Goal: Task Accomplishment & Management: Use online tool/utility

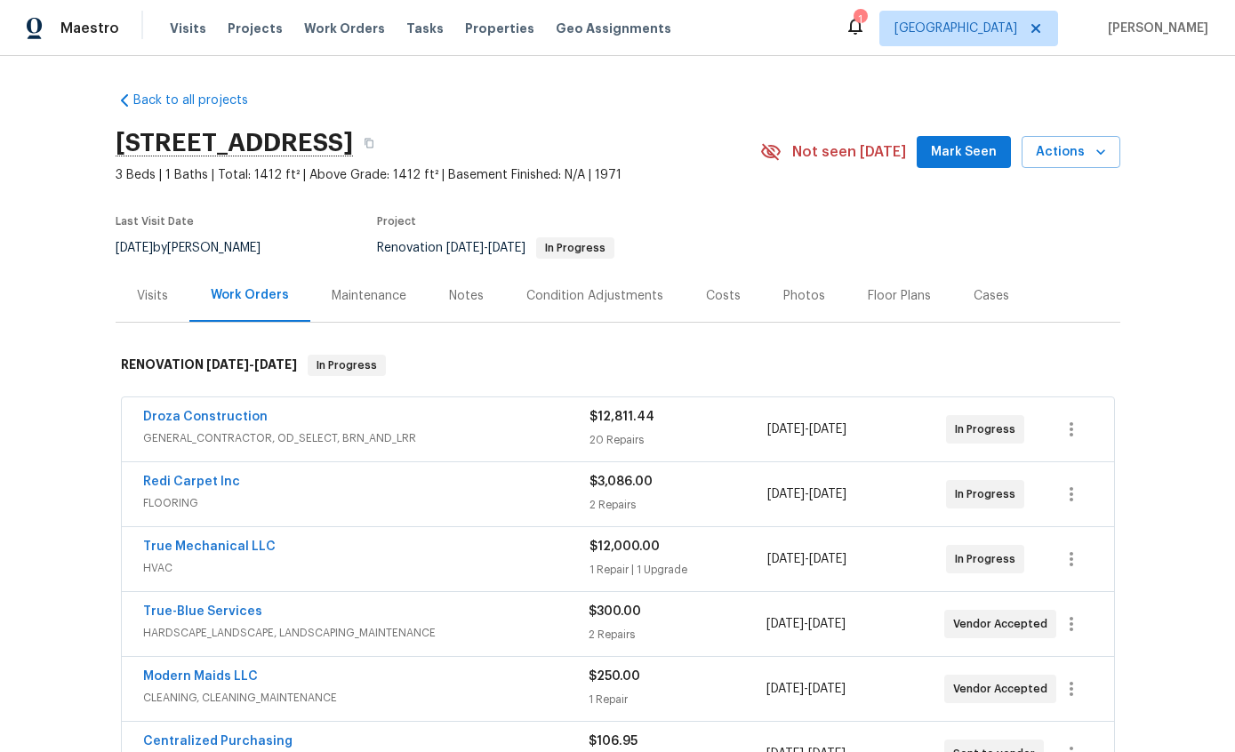
click at [182, 420] on link "Droza Construction" at bounding box center [205, 417] width 125 height 12
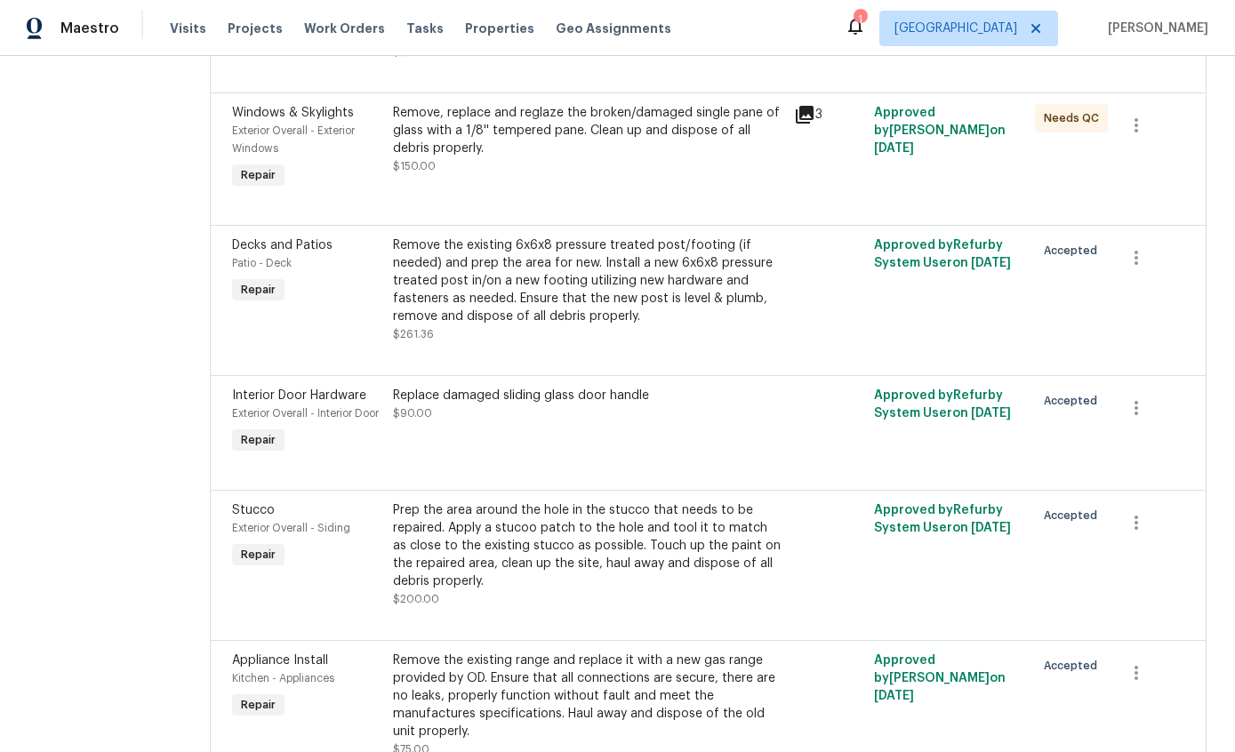
scroll to position [3260, 0]
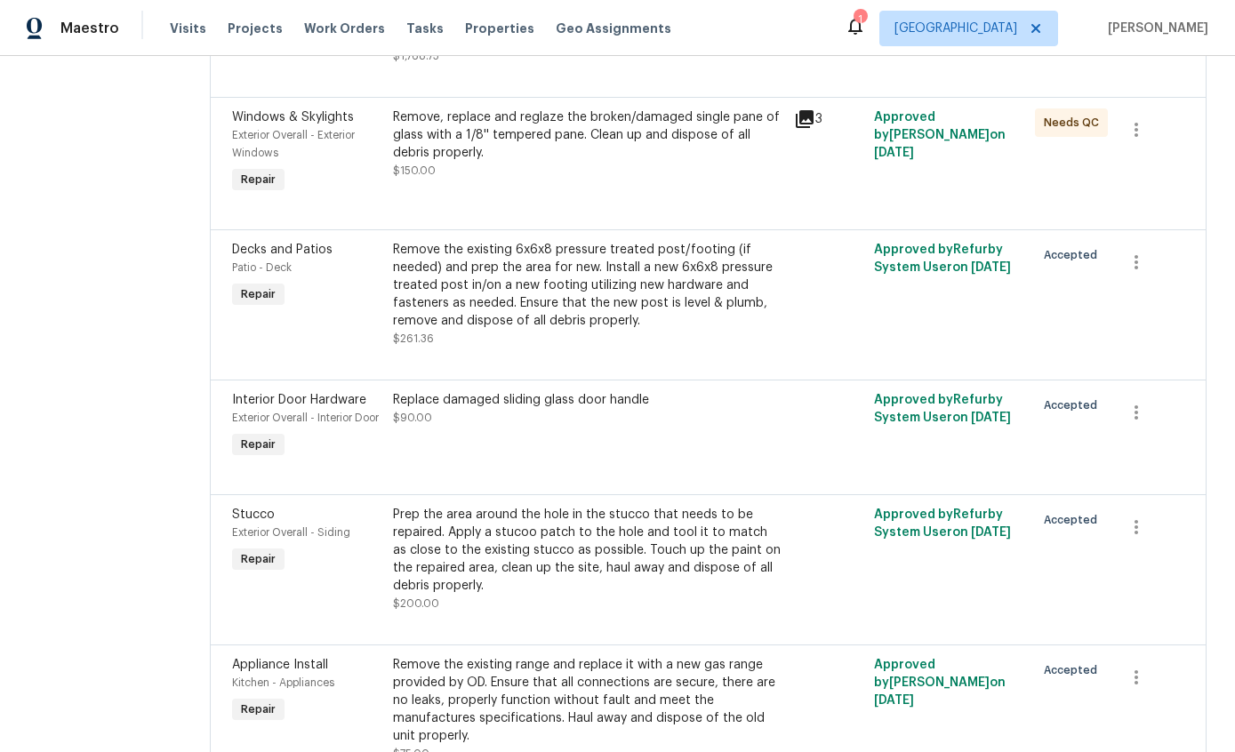
click at [679, 330] on div "Remove the existing 6x6x8 pressure treated post/footing (if needed) and prep th…" at bounding box center [588, 285] width 390 height 89
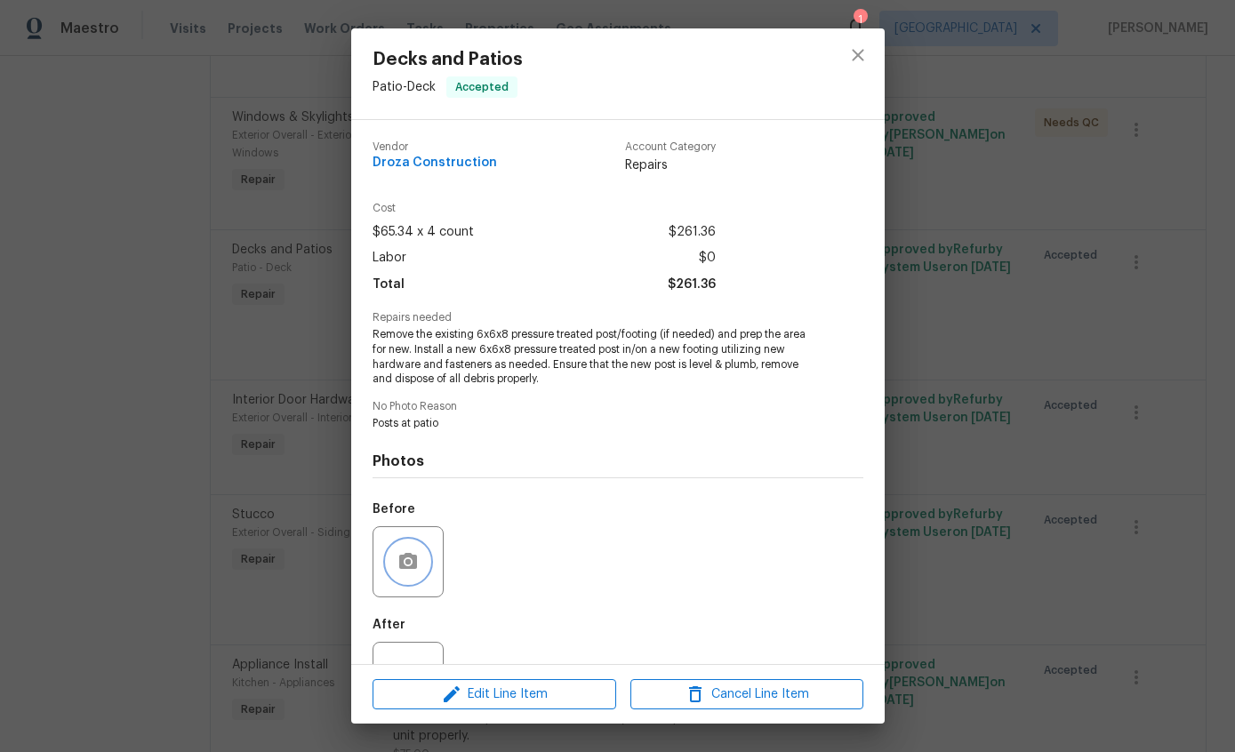
click at [403, 554] on icon "button" at bounding box center [408, 561] width 21 height 21
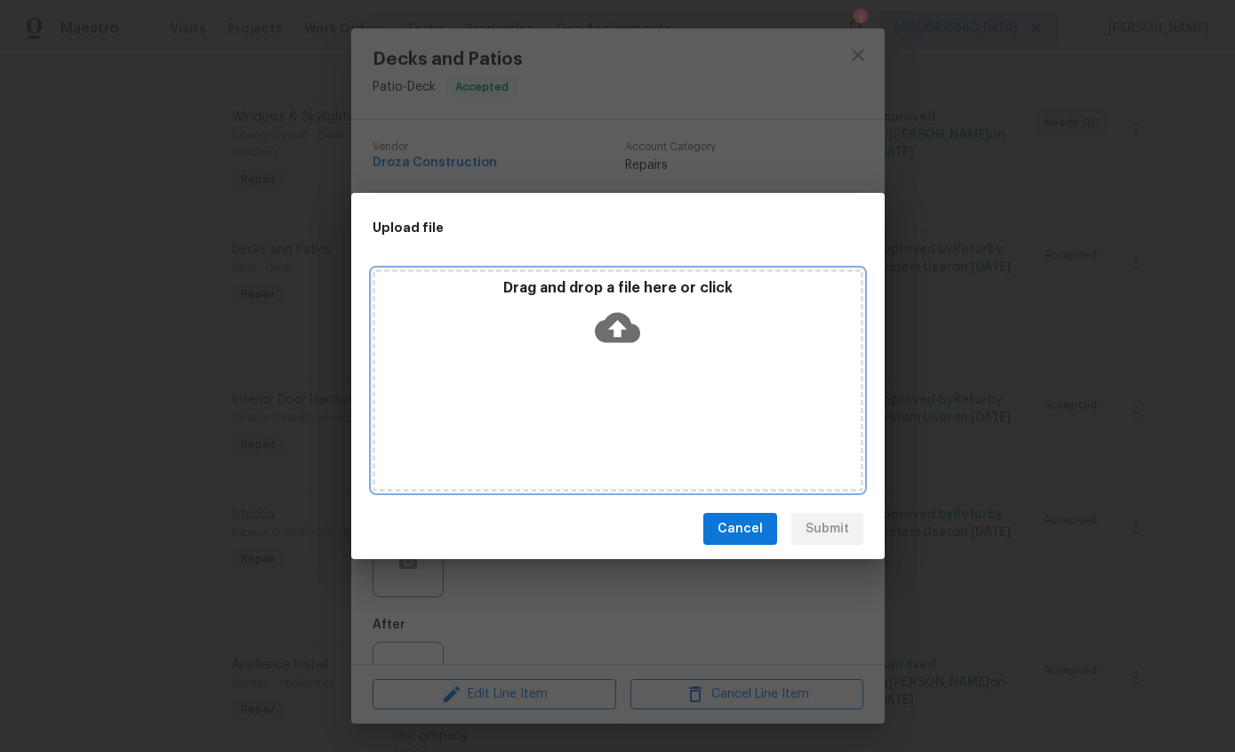
click at [617, 324] on icon at bounding box center [617, 327] width 45 height 45
click at [624, 320] on icon at bounding box center [617, 328] width 45 height 30
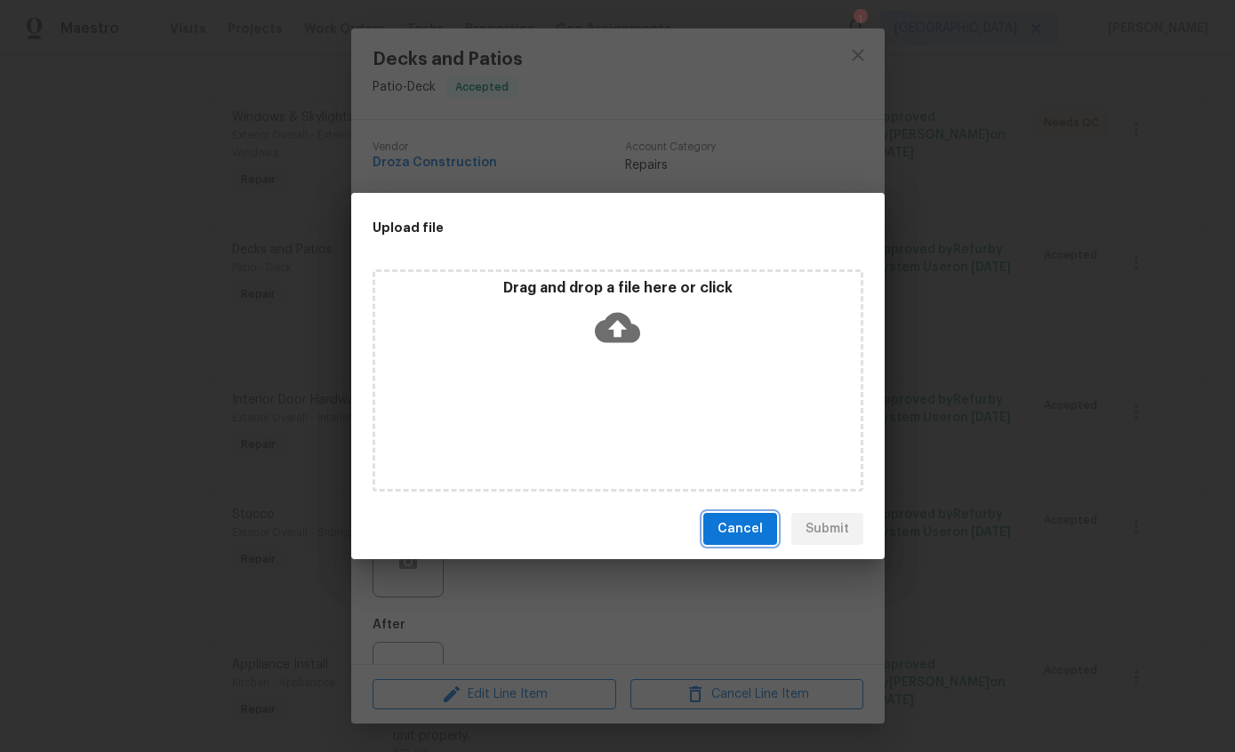
click at [754, 534] on span "Cancel" at bounding box center [740, 530] width 45 height 22
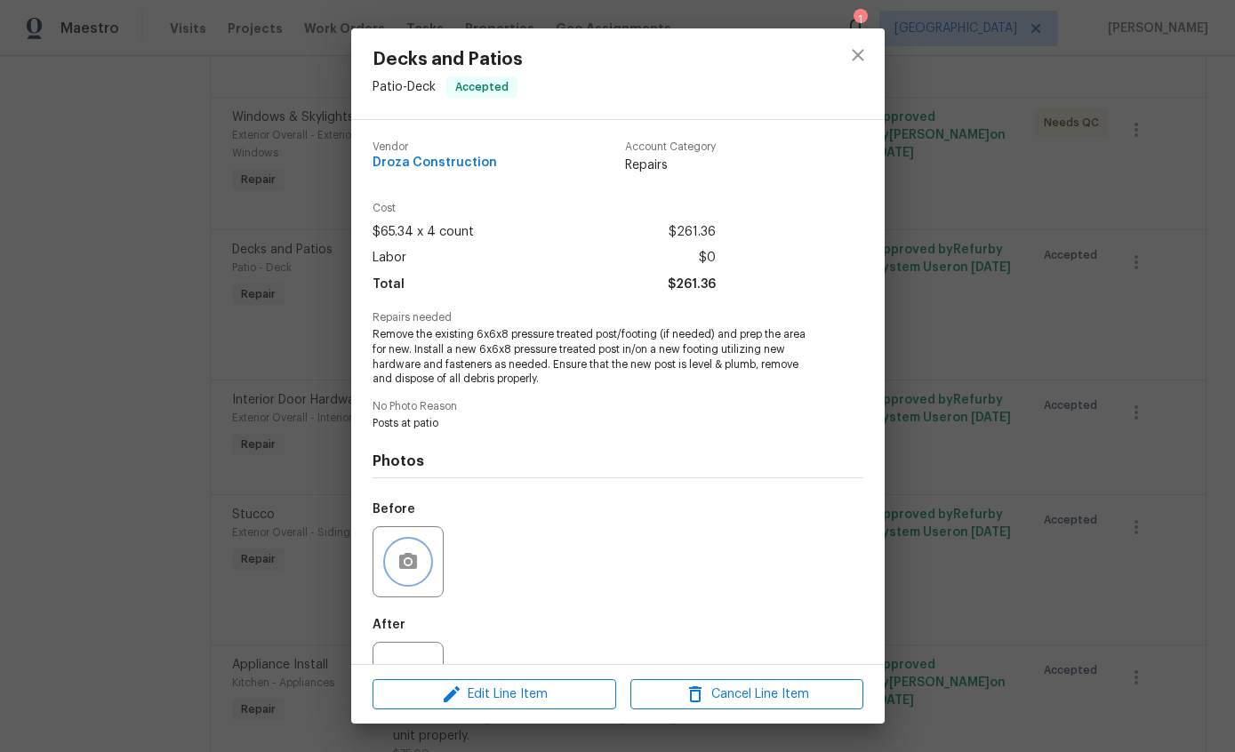
click at [415, 569] on icon "button" at bounding box center [408, 561] width 18 height 16
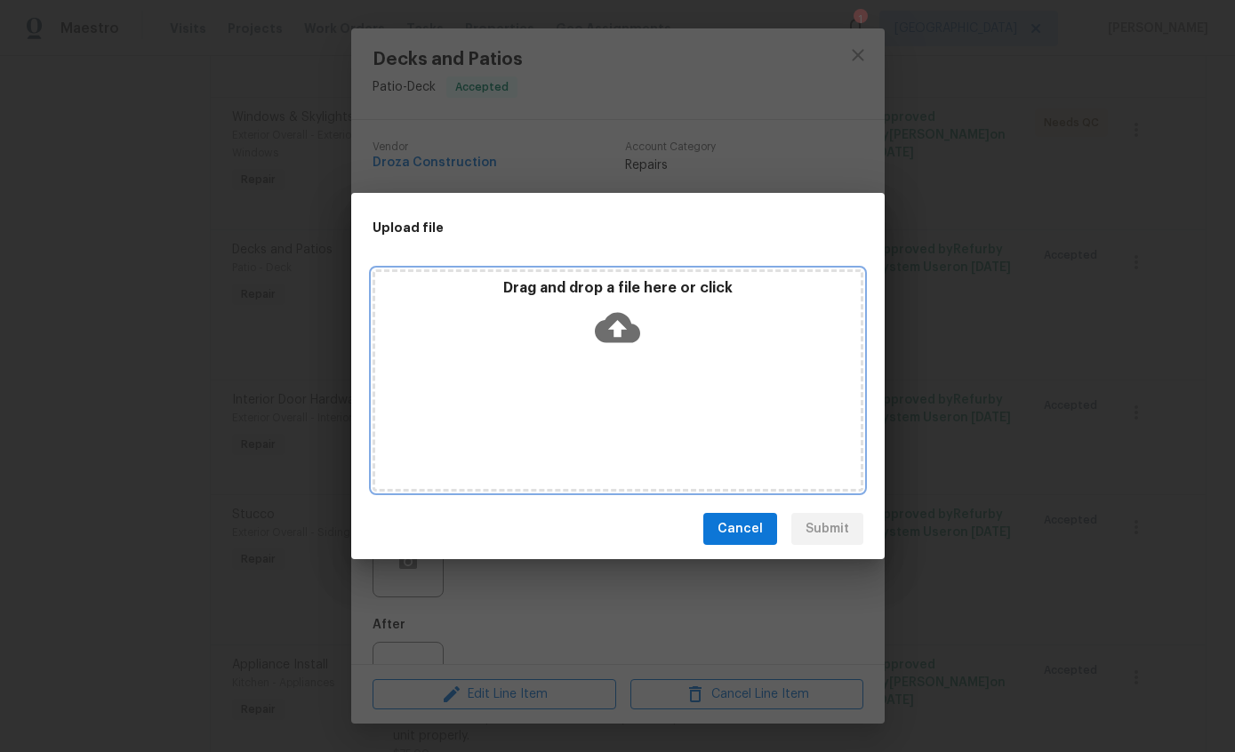
click at [627, 334] on icon at bounding box center [617, 328] width 45 height 30
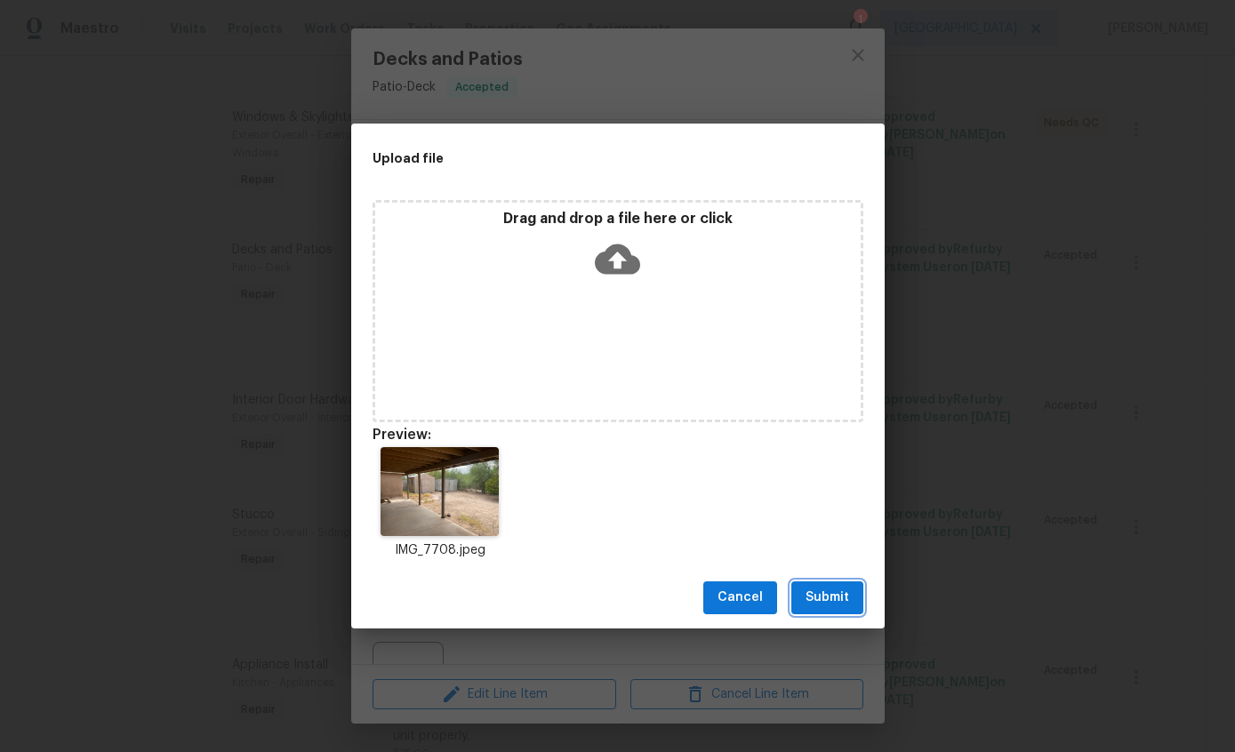
click at [831, 587] on span "Submit" at bounding box center [828, 598] width 44 height 22
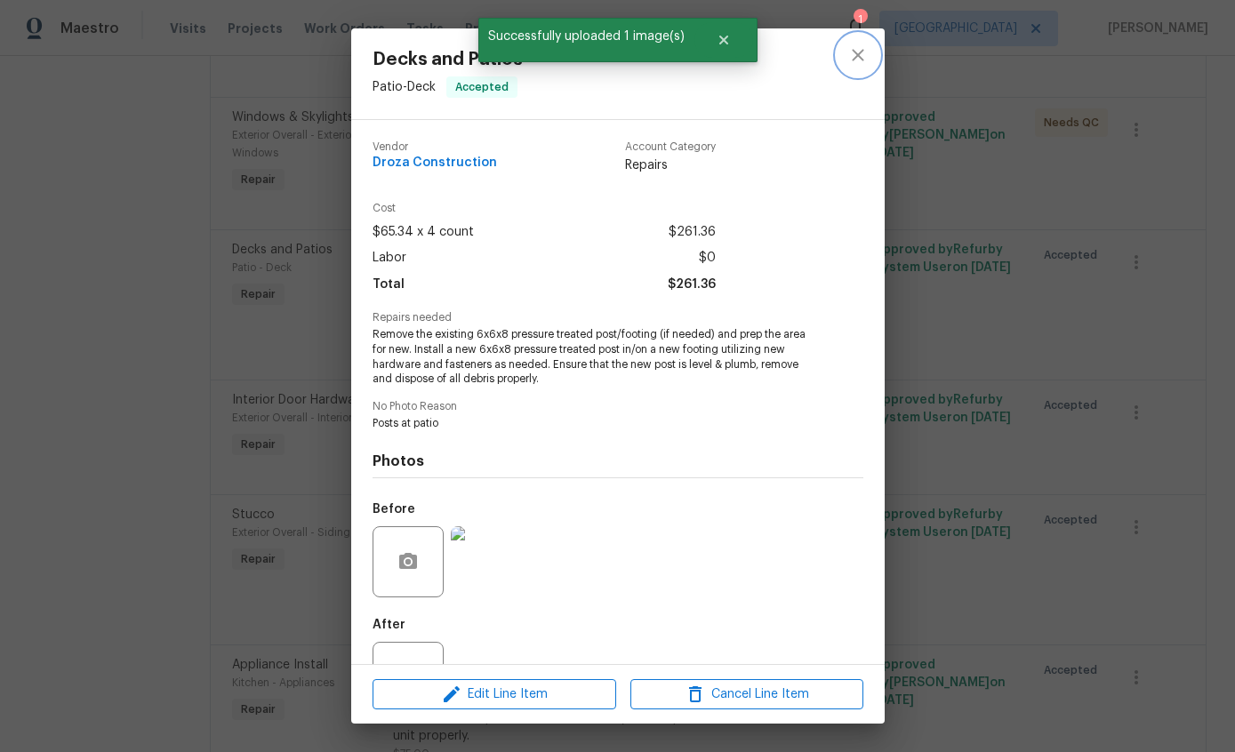
click at [857, 47] on icon "close" at bounding box center [858, 54] width 21 height 21
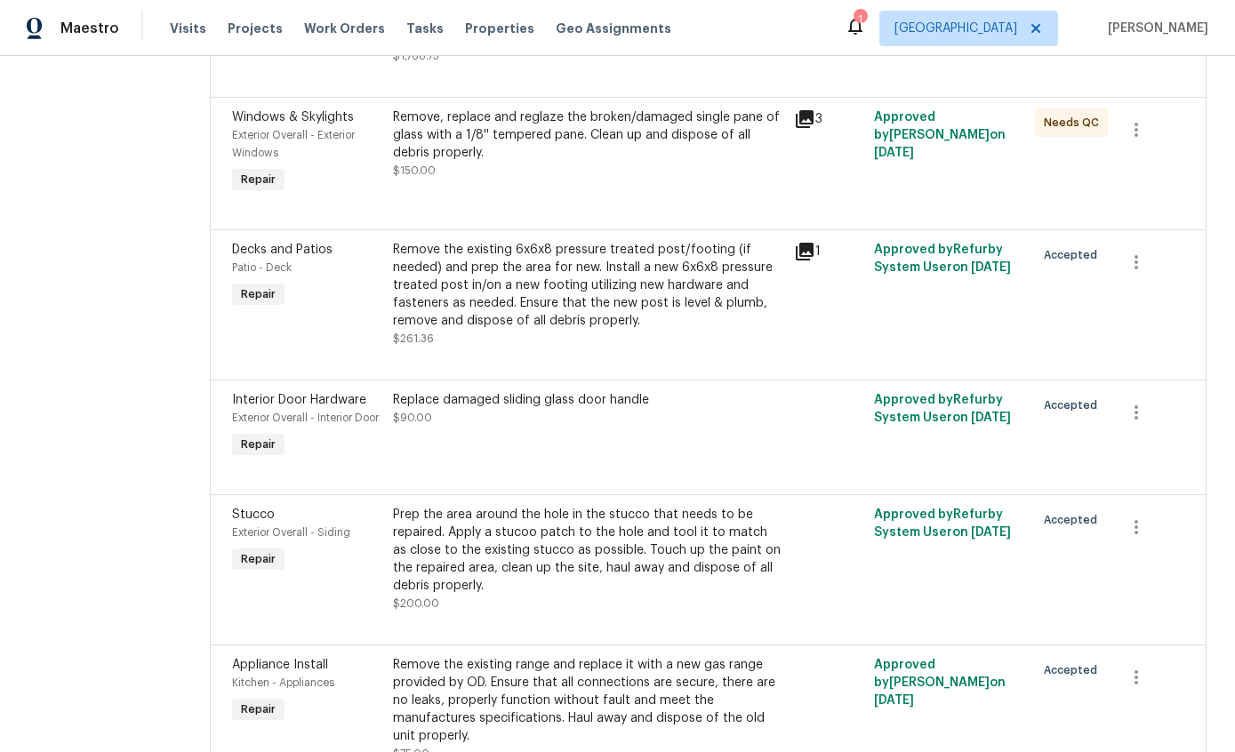
click at [782, 468] on div "Replace damaged sliding glass door handle $90.00" at bounding box center [588, 427] width 401 height 82
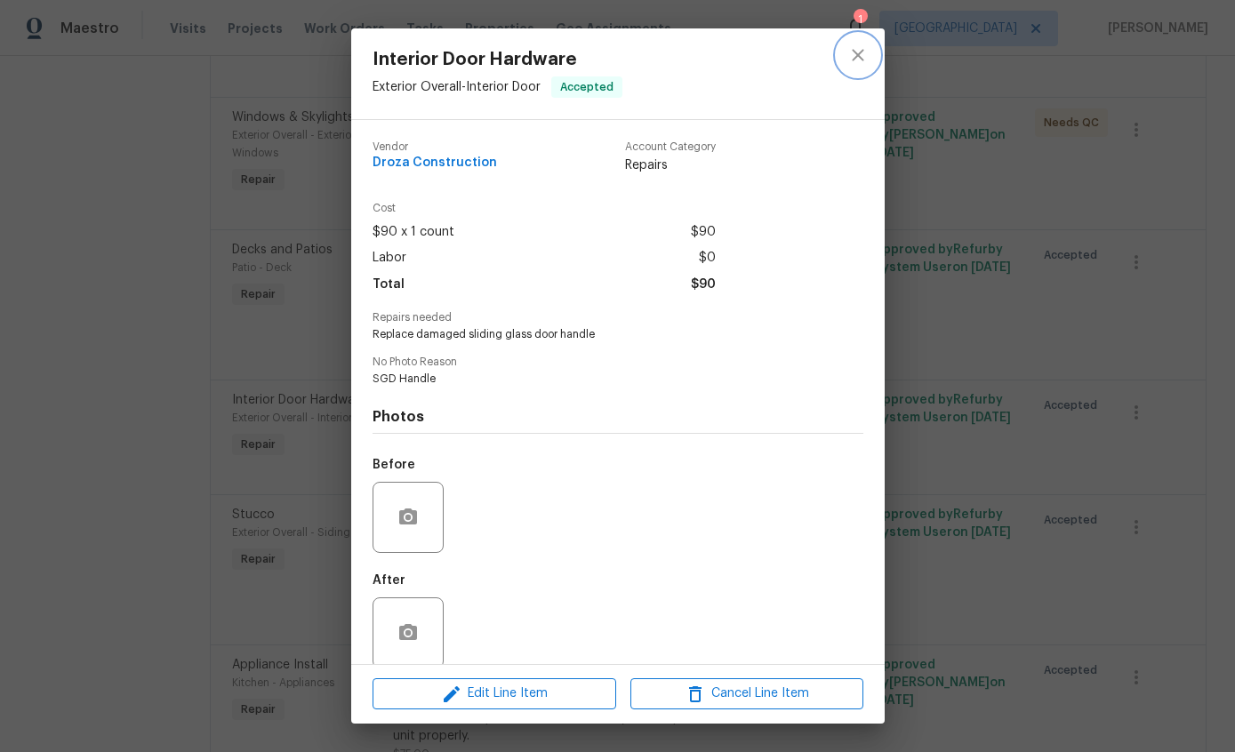
click at [872, 50] on button "close" at bounding box center [858, 55] width 43 height 43
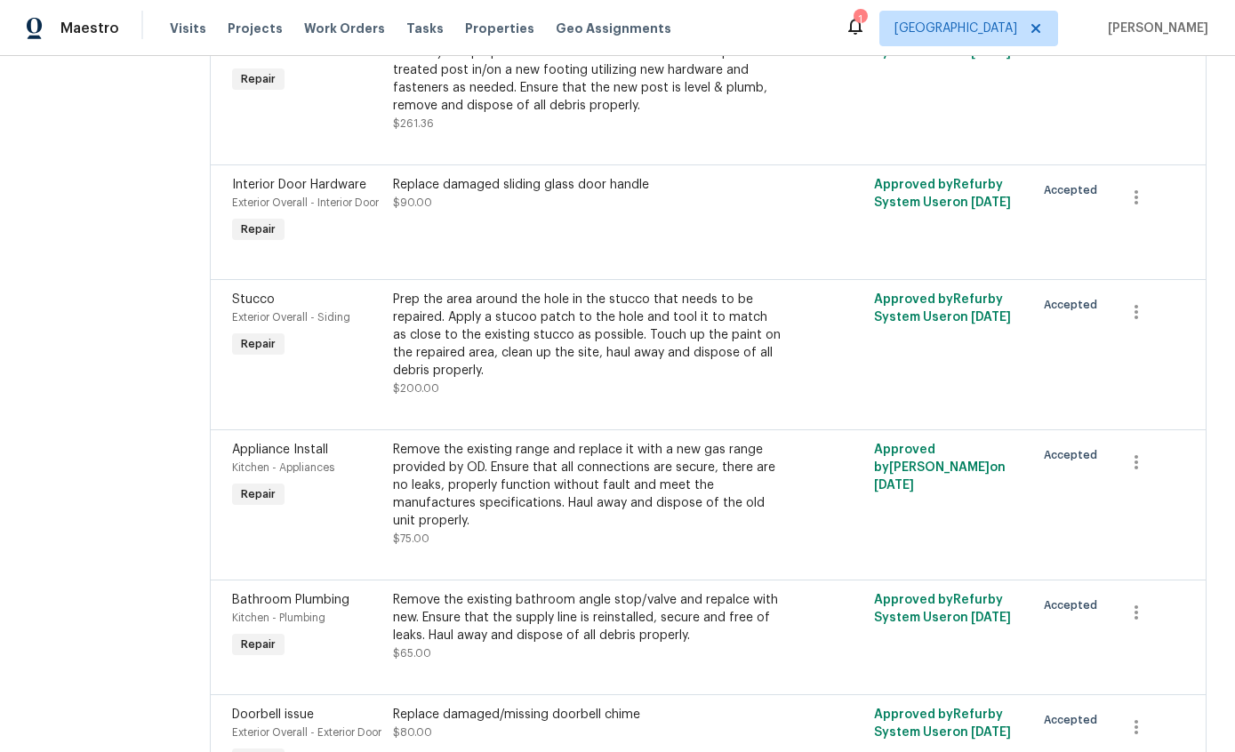
scroll to position [3476, 0]
click at [789, 383] on div "Prep the area around the hole in the stucco that needs to be repaired. Apply a …" at bounding box center [588, 343] width 401 height 117
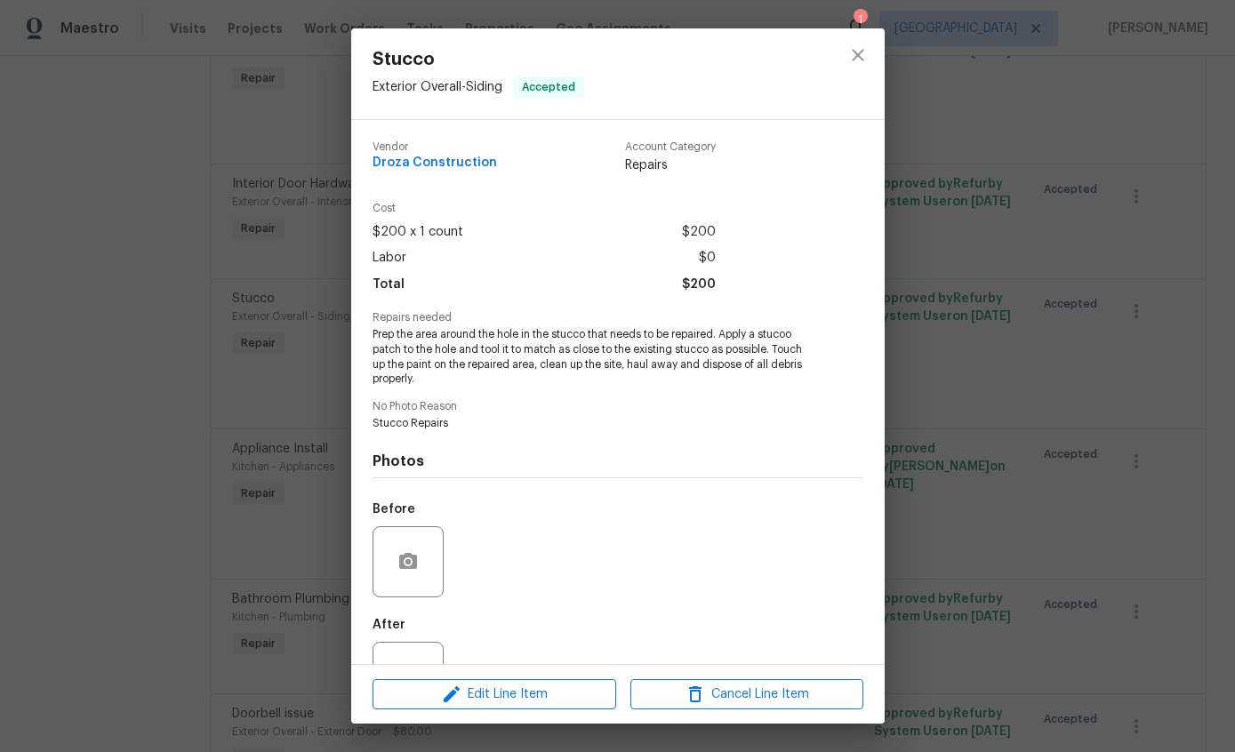
click at [414, 542] on div at bounding box center [408, 562] width 71 height 71
click at [416, 565] on icon "button" at bounding box center [408, 561] width 18 height 16
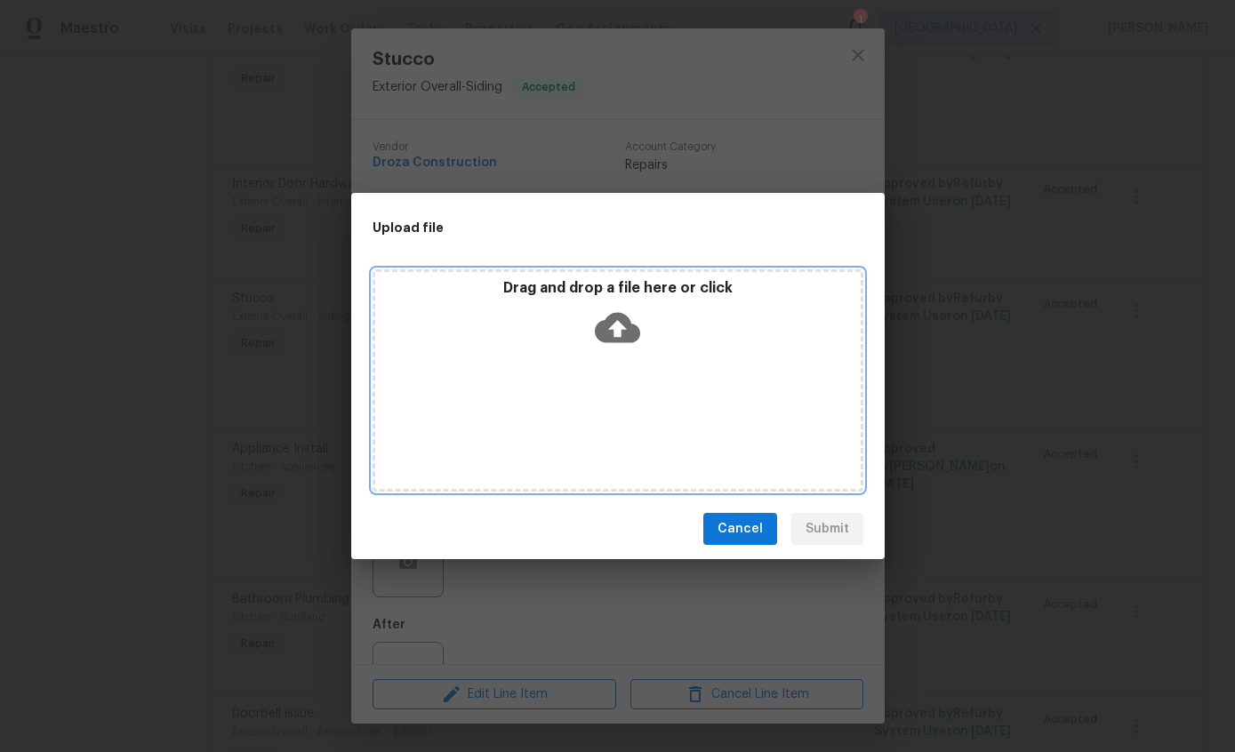
click at [641, 320] on div "Drag and drop a file here or click" at bounding box center [618, 317] width 486 height 76
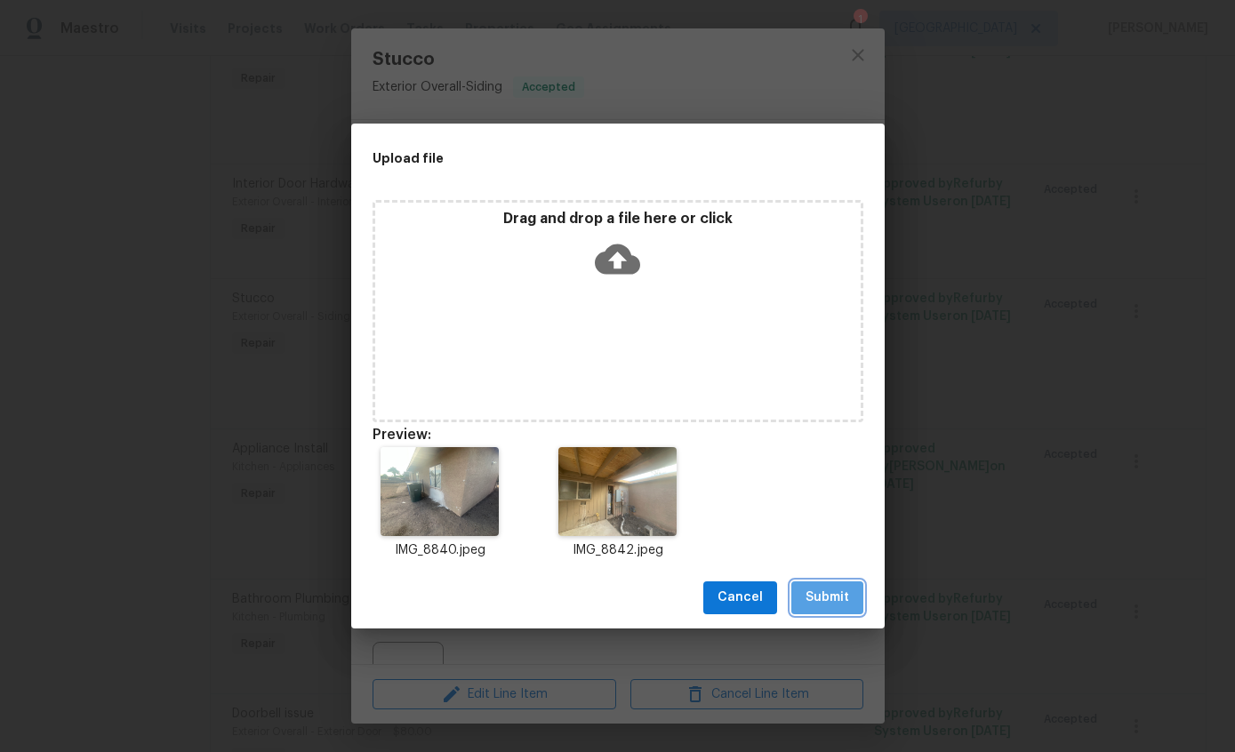
click at [842, 592] on span "Submit" at bounding box center [828, 598] width 44 height 22
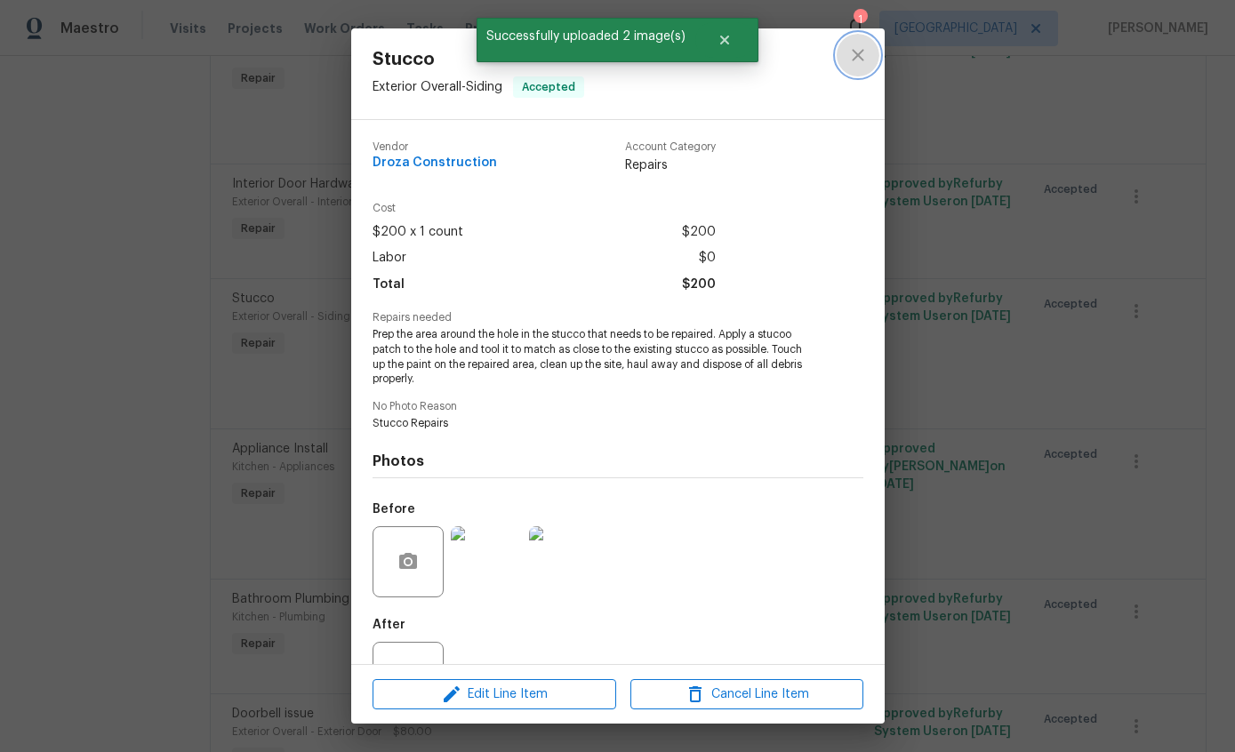
click at [860, 58] on icon "close" at bounding box center [858, 55] width 12 height 12
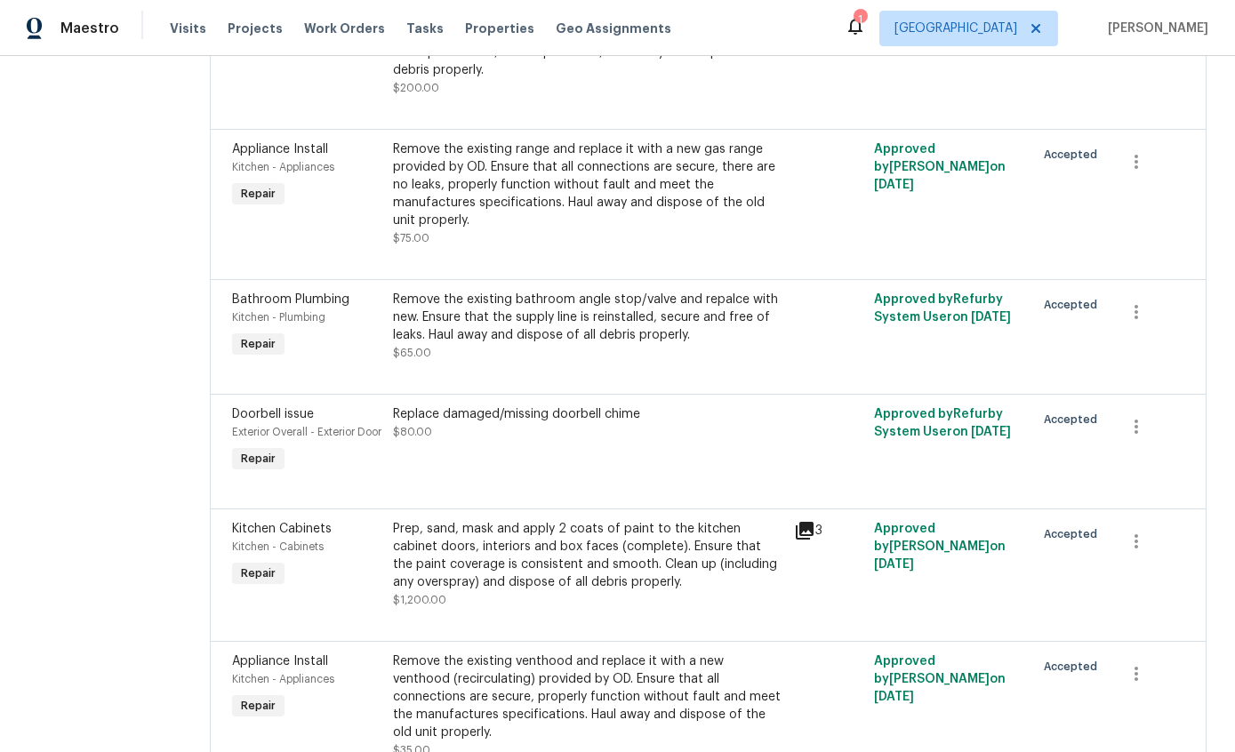
scroll to position [3753, 0]
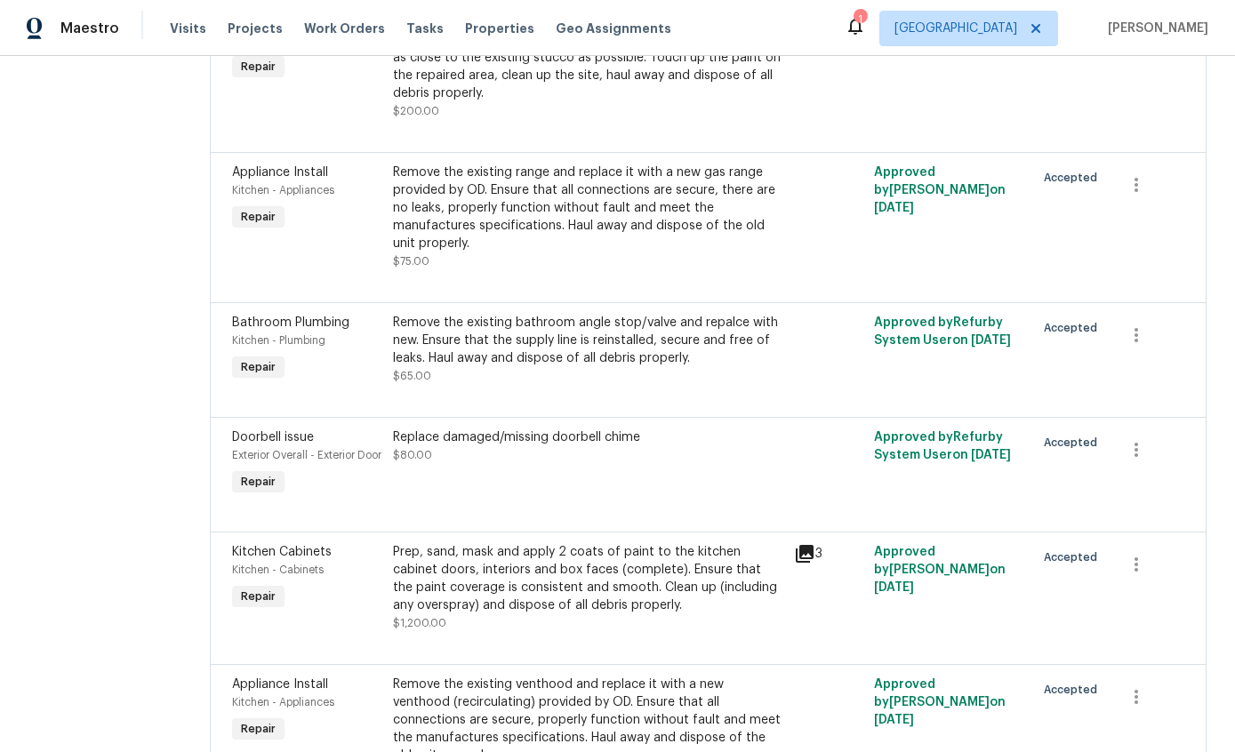
click at [784, 253] on div "Remove the existing range and replace it with a new gas range provided by OD. E…" at bounding box center [588, 208] width 390 height 89
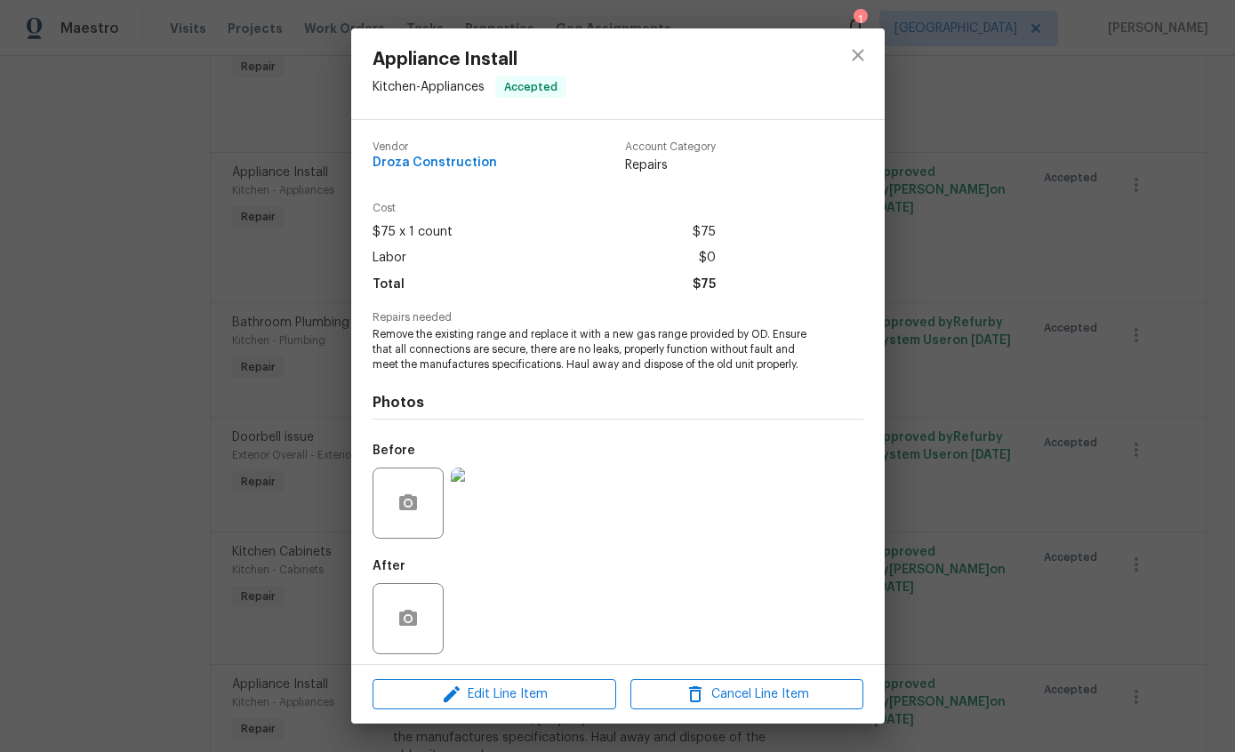
click at [422, 491] on button "button" at bounding box center [408, 503] width 43 height 43
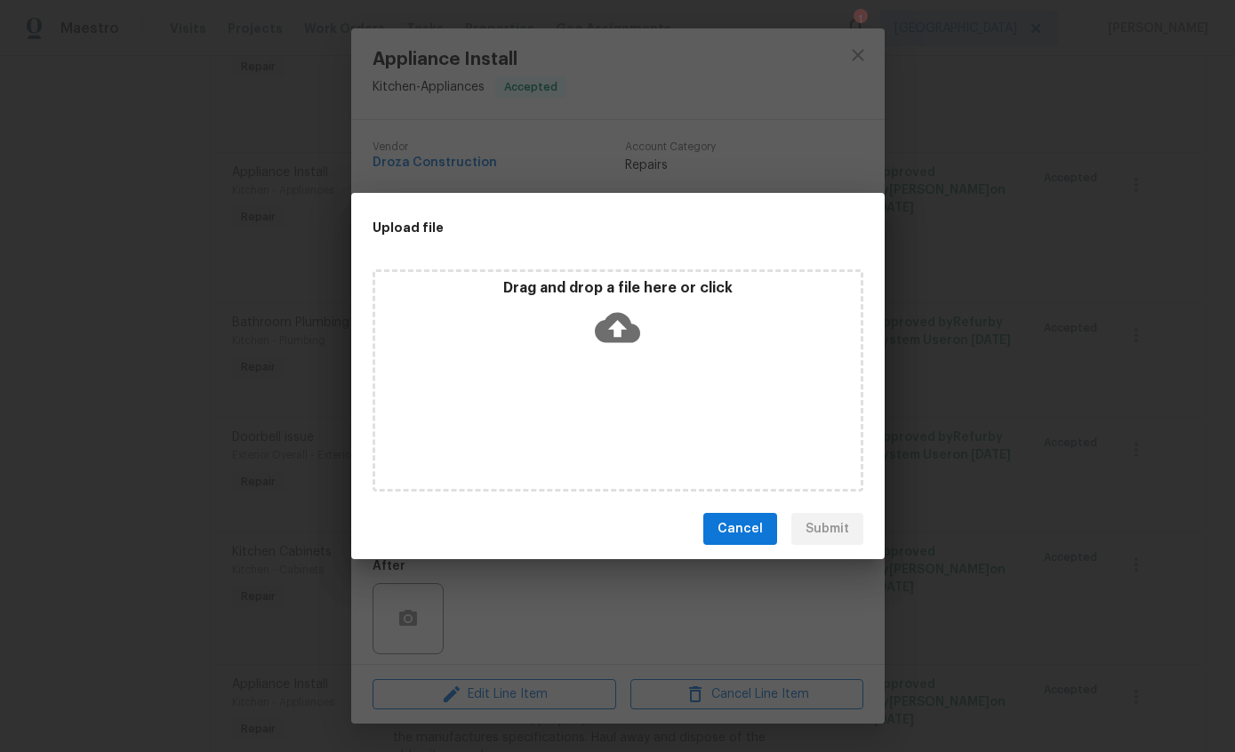
click at [1026, 422] on div "Upload file Drag and drop a file here or click Cancel Submit" at bounding box center [617, 376] width 1235 height 752
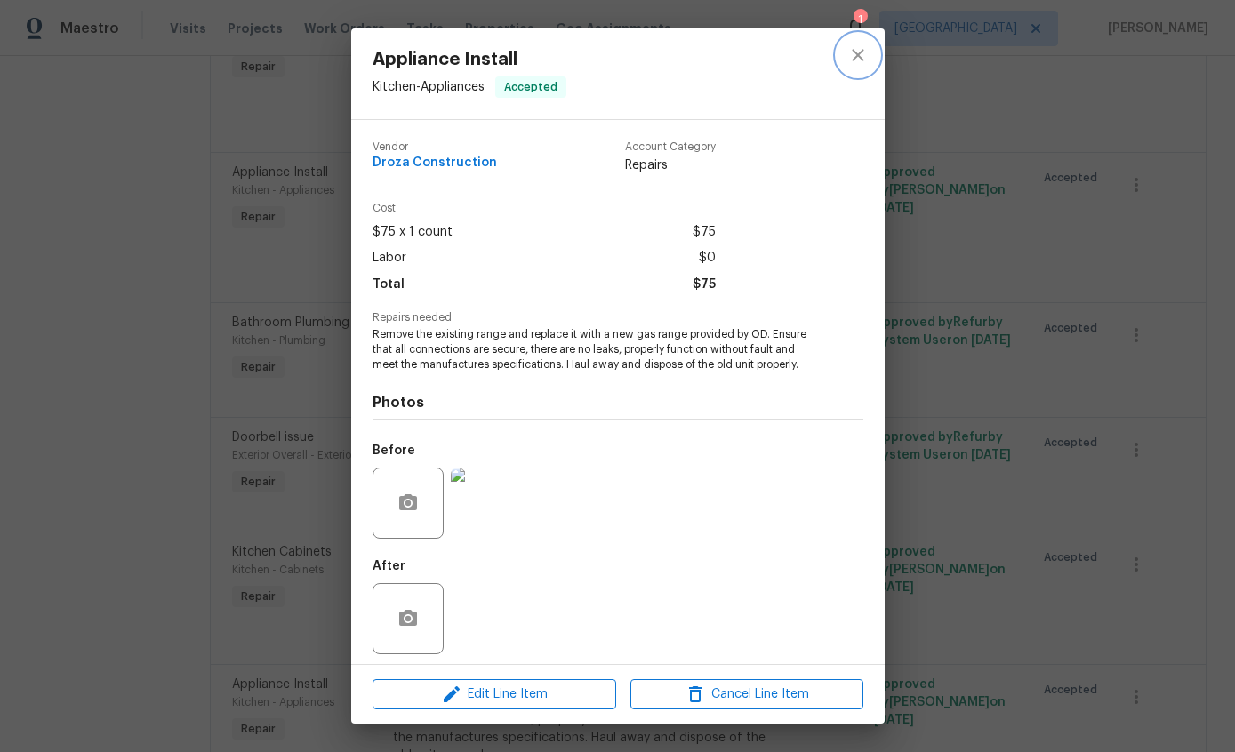
click at [873, 54] on button "close" at bounding box center [858, 55] width 43 height 43
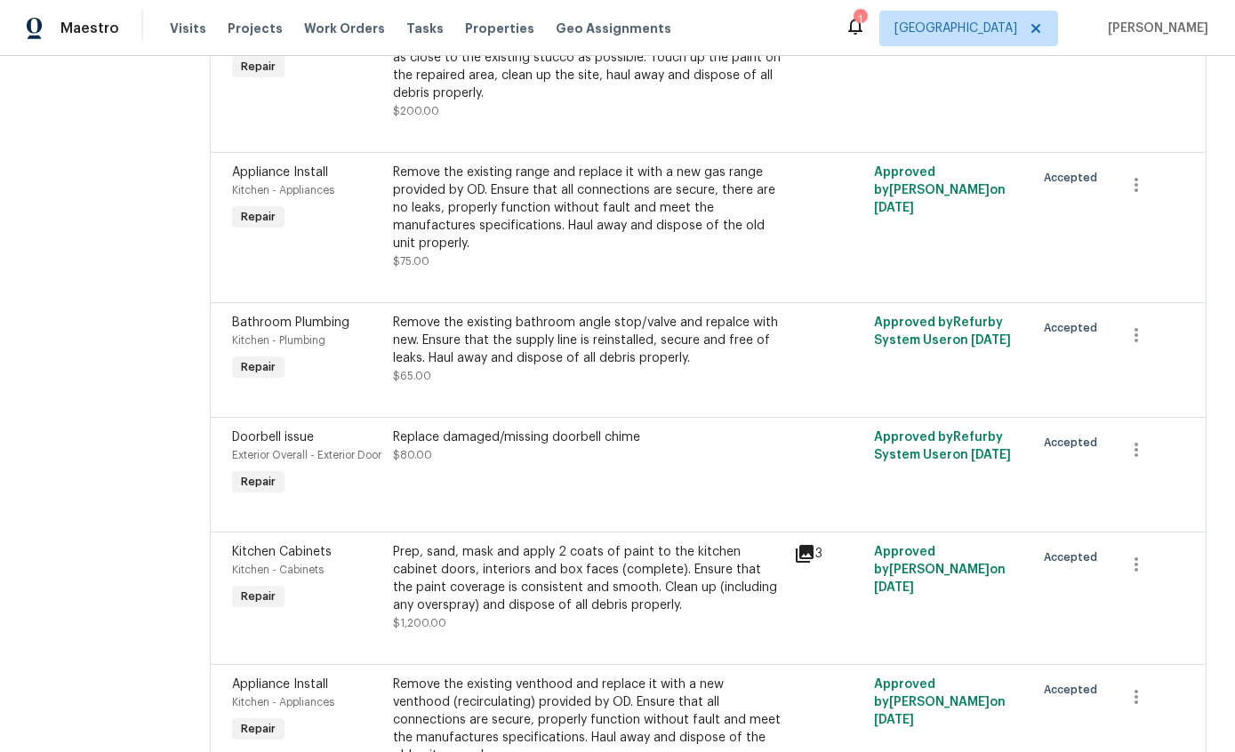
click at [713, 253] on div "Remove the existing range and replace it with a new gas range provided by OD. E…" at bounding box center [588, 208] width 390 height 89
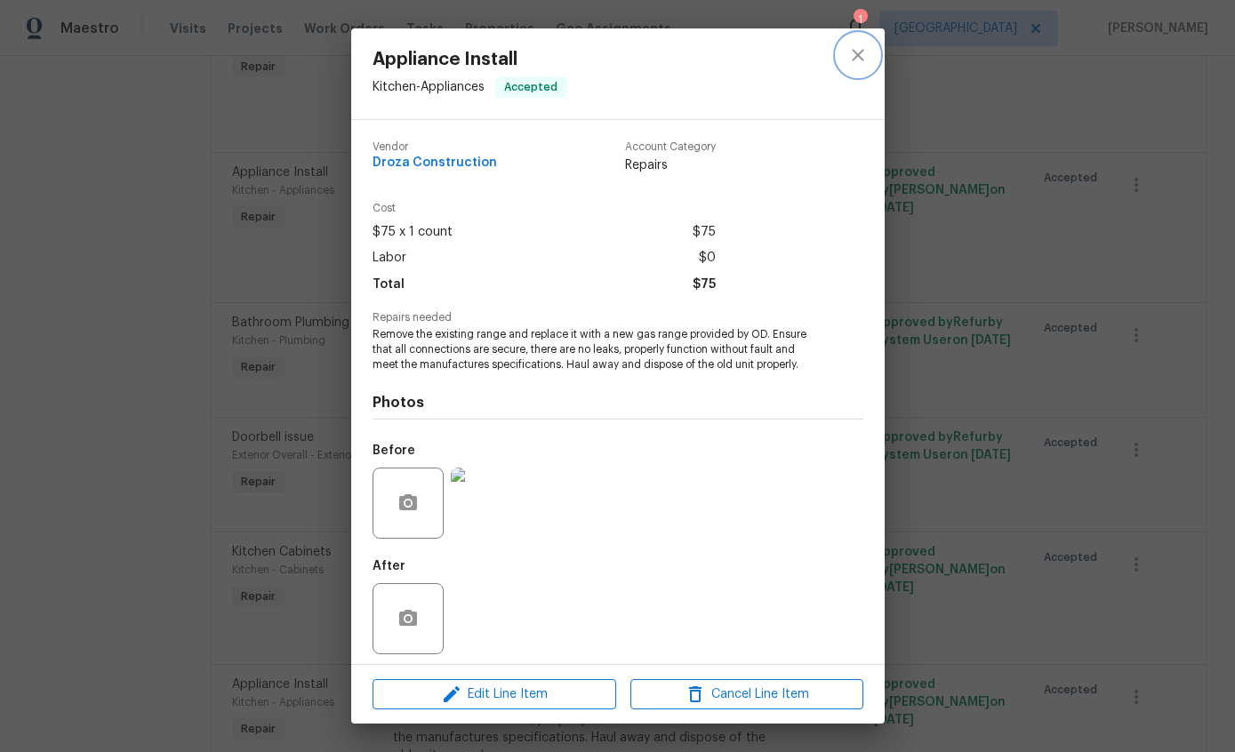
click at [857, 60] on icon "close" at bounding box center [858, 54] width 21 height 21
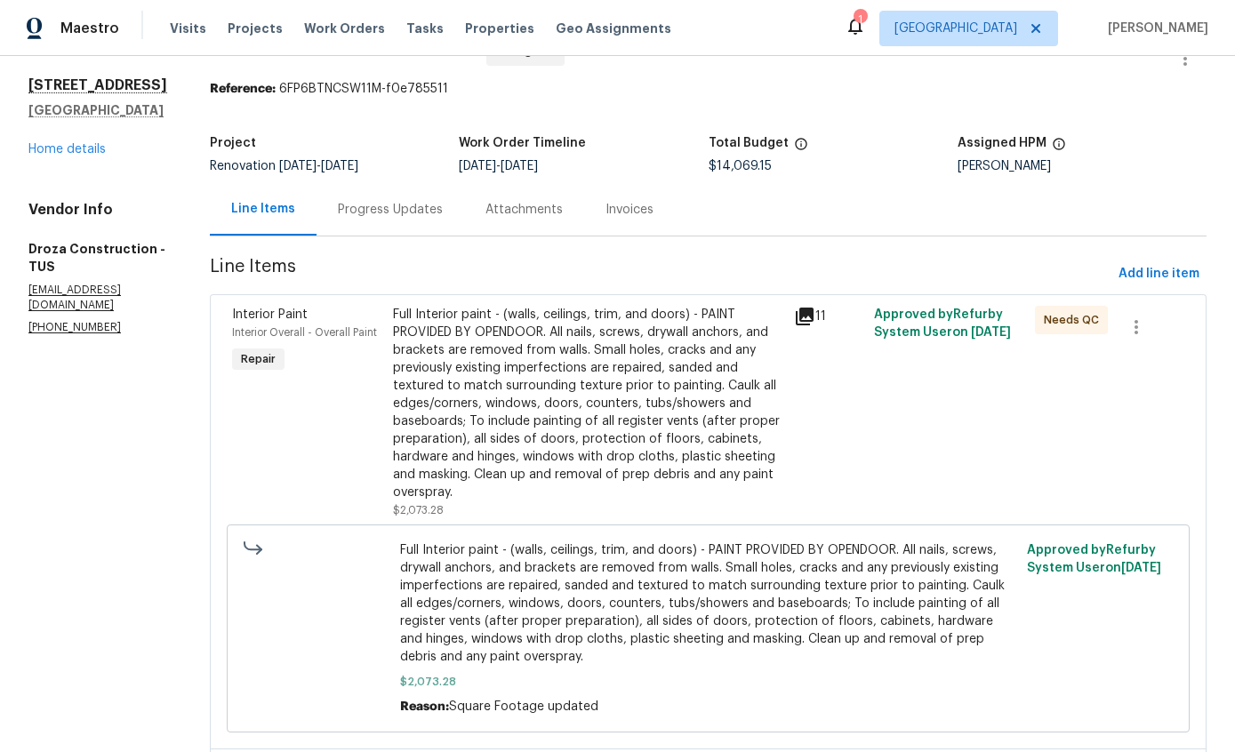
scroll to position [43, 0]
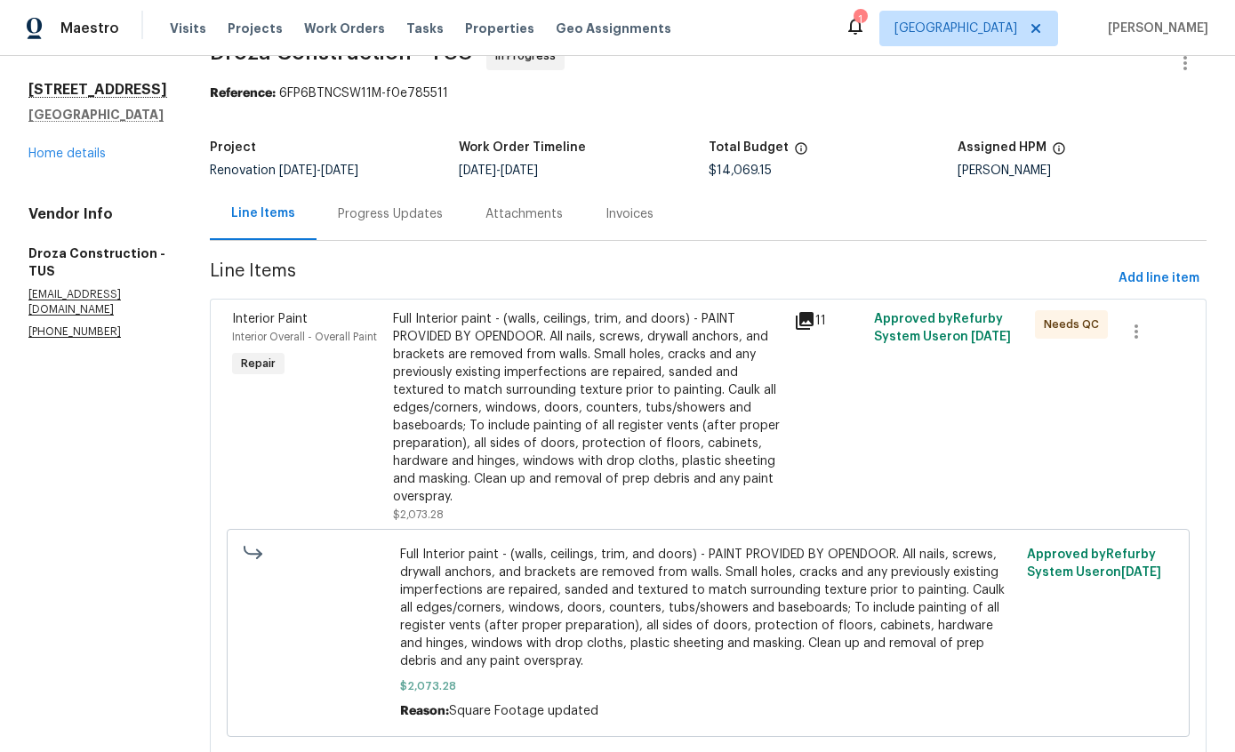
click at [42, 148] on link "Home details" at bounding box center [66, 154] width 77 height 12
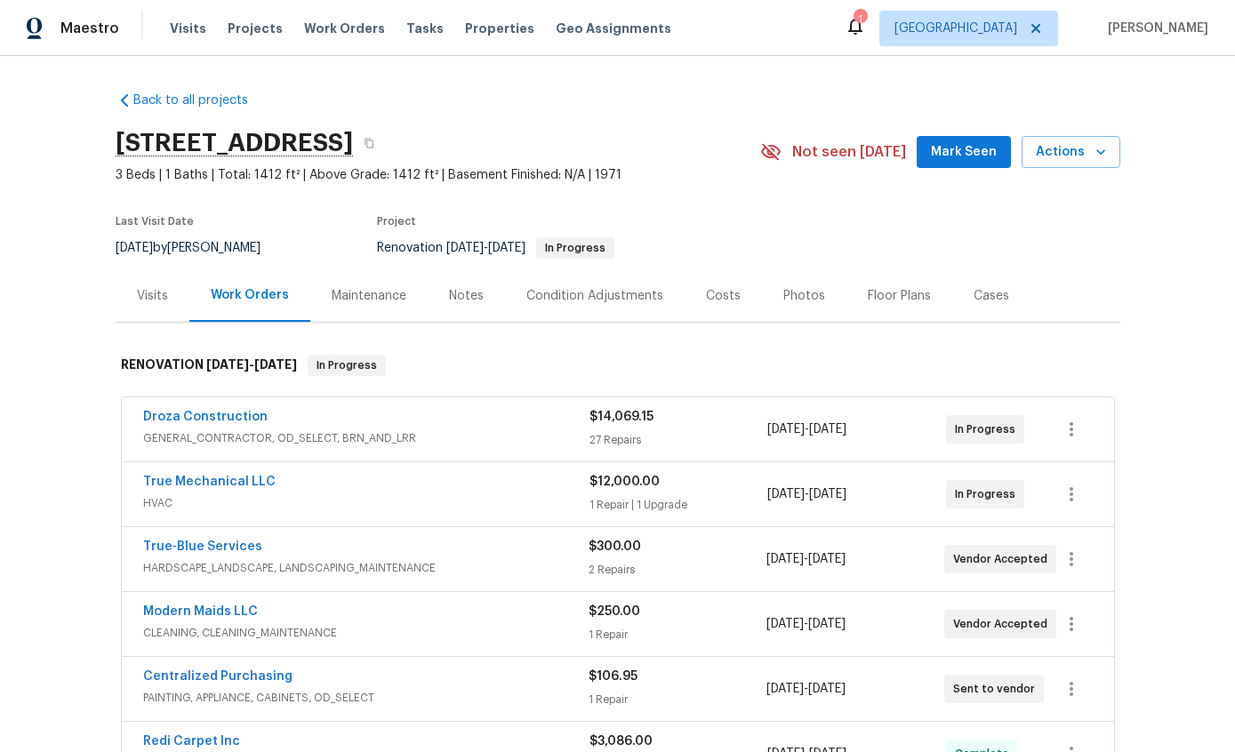
click at [712, 308] on div "Costs" at bounding box center [723, 295] width 77 height 52
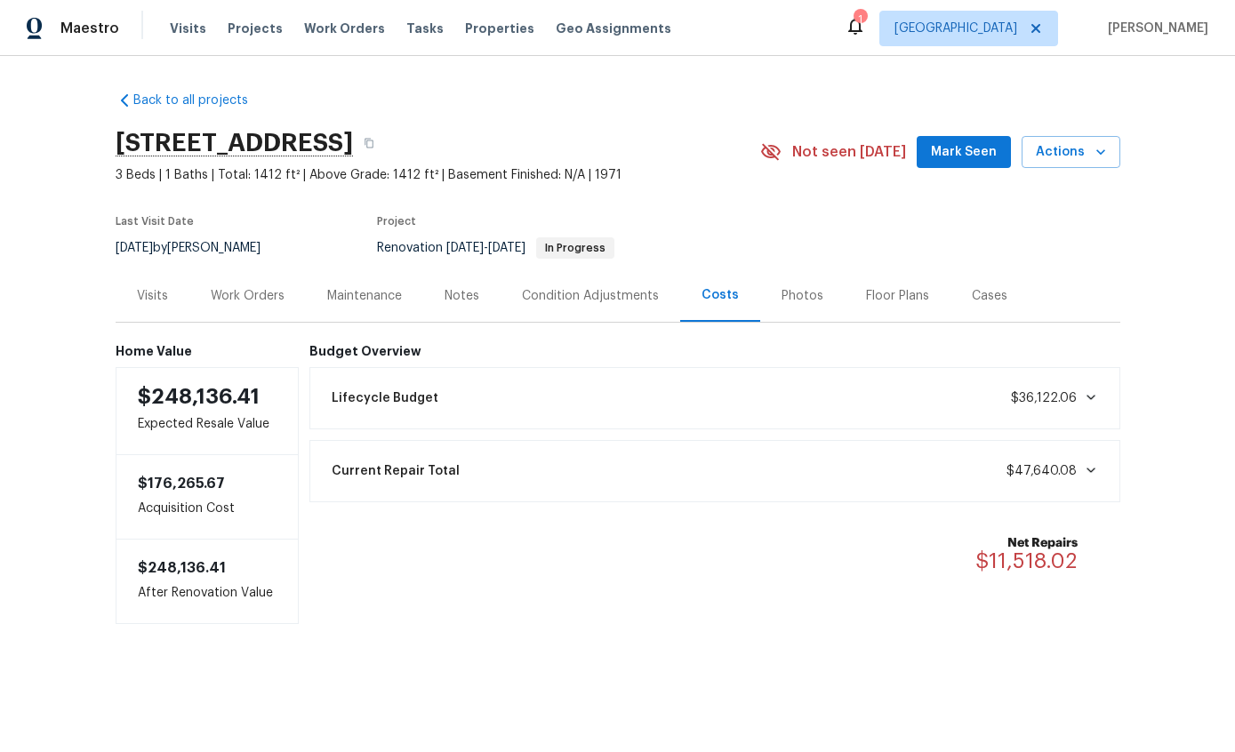
click at [256, 305] on div "Work Orders" at bounding box center [247, 295] width 117 height 52
